Goal: Book appointment/travel/reservation

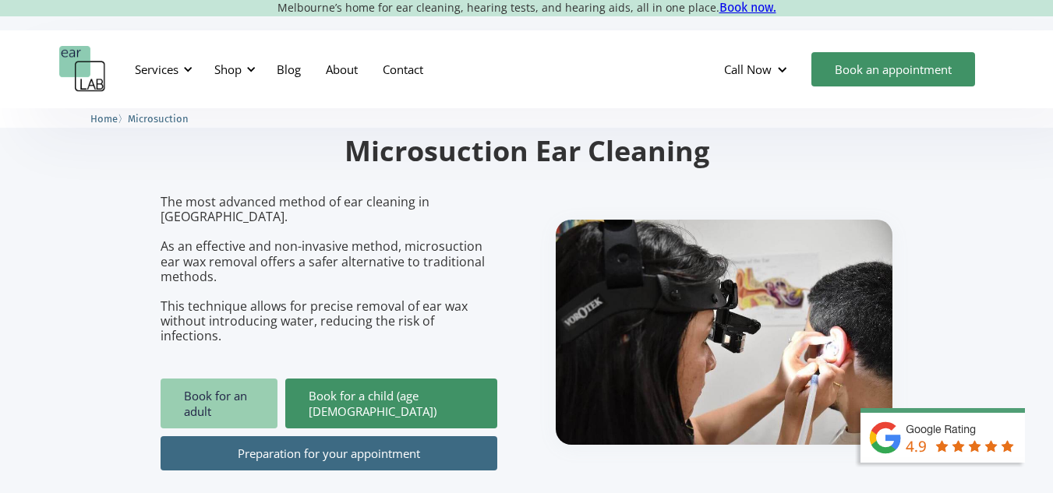
scroll to position [113, 0]
drag, startPoint x: 0, startPoint y: 0, endPoint x: 238, endPoint y: 370, distance: 439.9
click at [238, 379] on link "Book for an adult" at bounding box center [219, 404] width 117 height 50
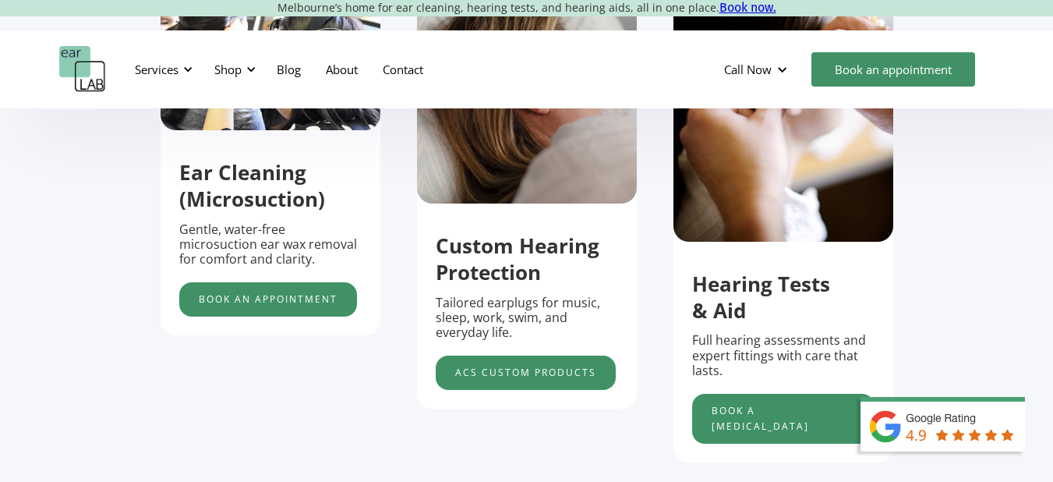
scroll to position [569, 0]
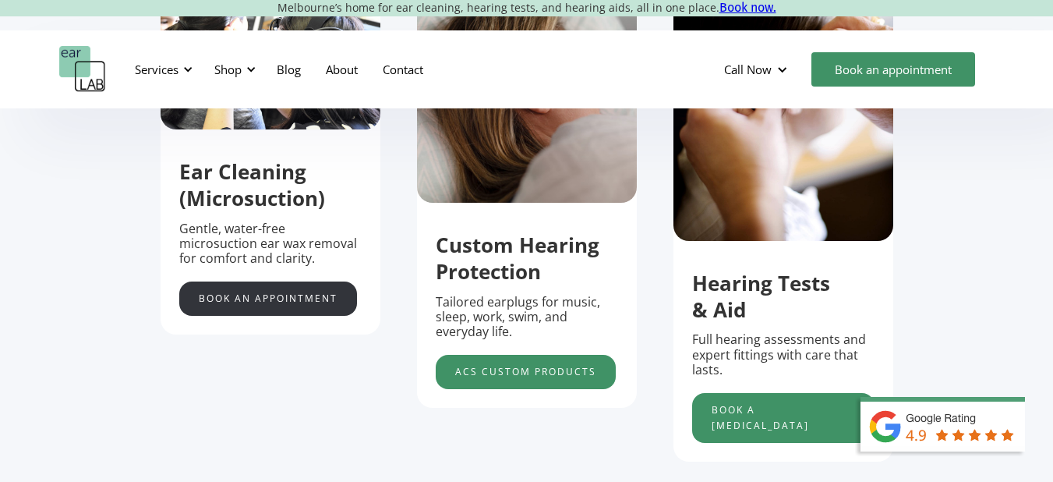
click at [315, 309] on link "Book an appointment" at bounding box center [268, 298] width 178 height 34
